Goal: Book appointment/travel/reservation

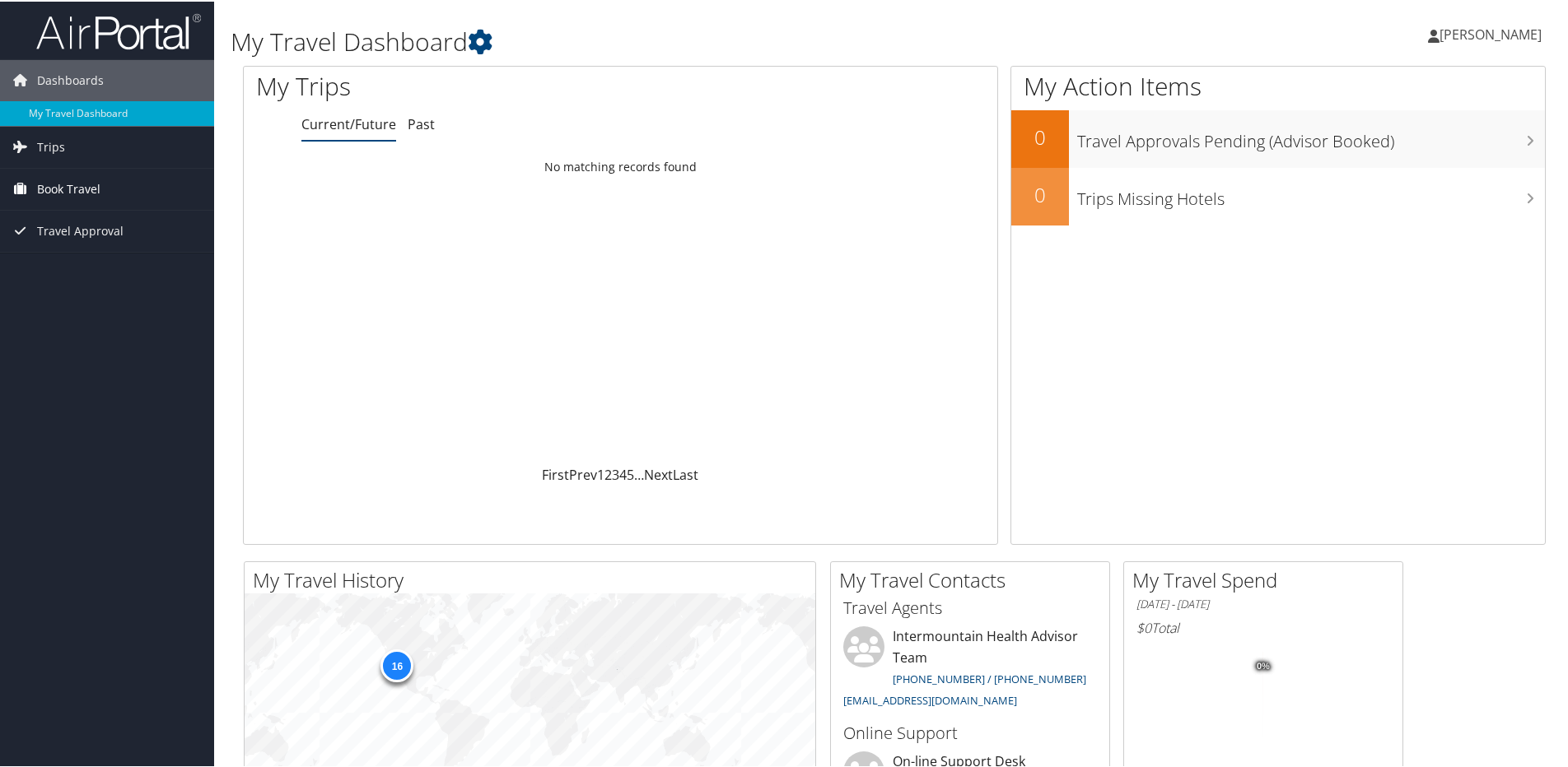
click at [88, 194] on span "Book Travel" at bounding box center [69, 187] width 63 height 41
click at [97, 260] on link "Book/Manage Online Trips" at bounding box center [107, 270] width 214 height 24
